Goal: Task Accomplishment & Management: Manage account settings

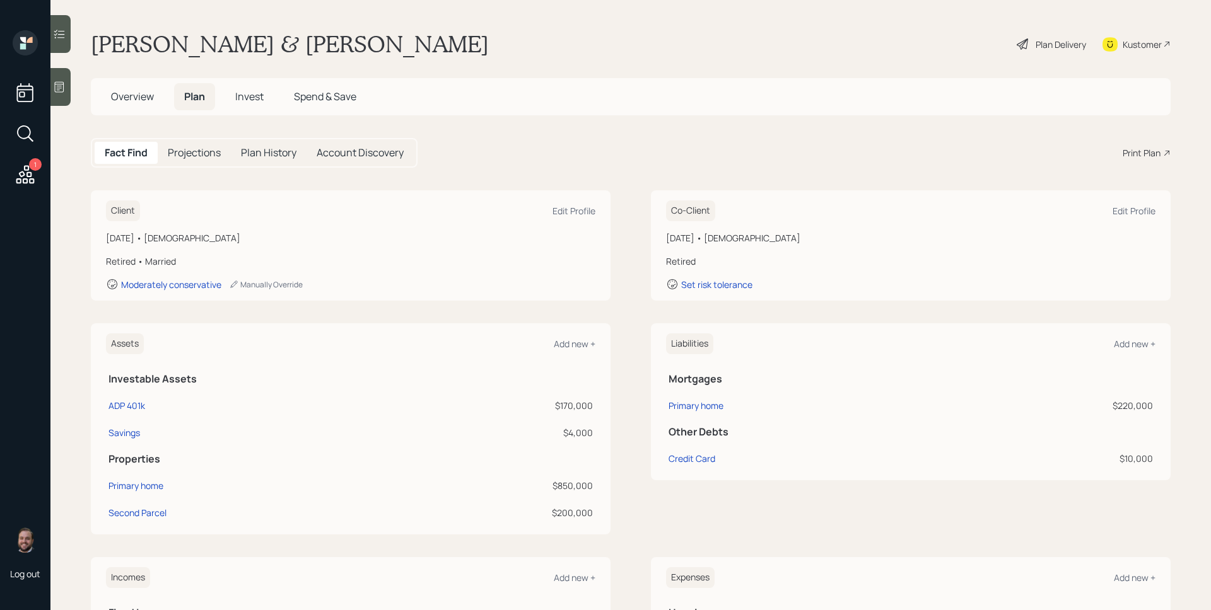
click at [263, 98] on span "Invest" at bounding box center [249, 97] width 28 height 14
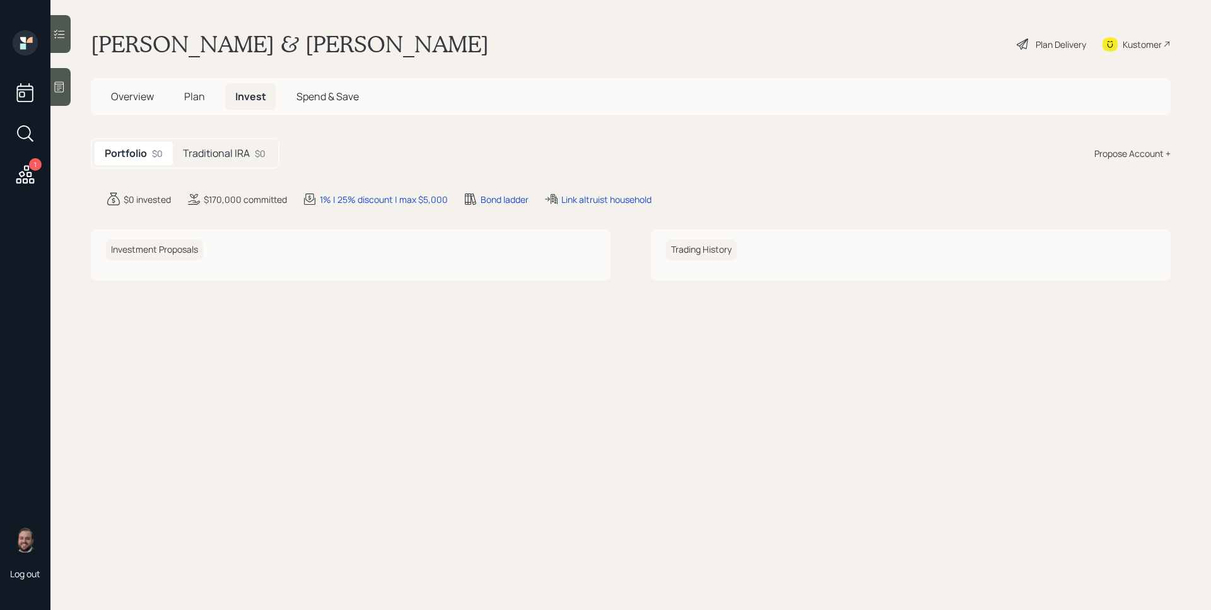
click at [247, 148] on h5 "Traditional IRA" at bounding box center [216, 154] width 67 height 12
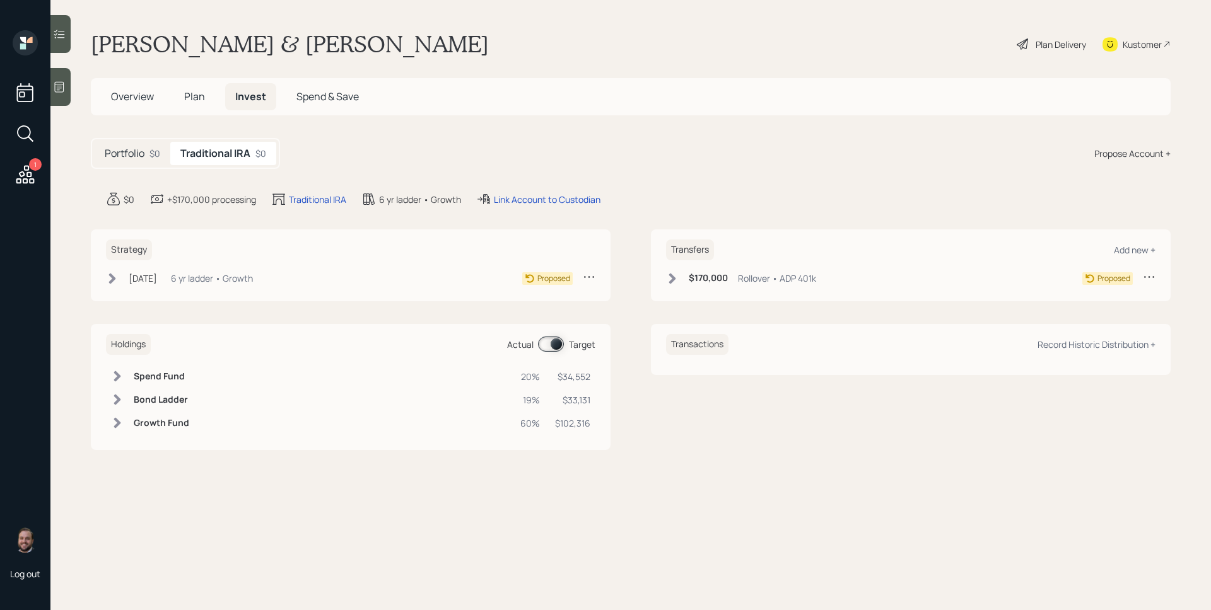
click at [192, 99] on span "Plan" at bounding box center [194, 97] width 21 height 14
